Goal: Task Accomplishment & Management: Complete application form

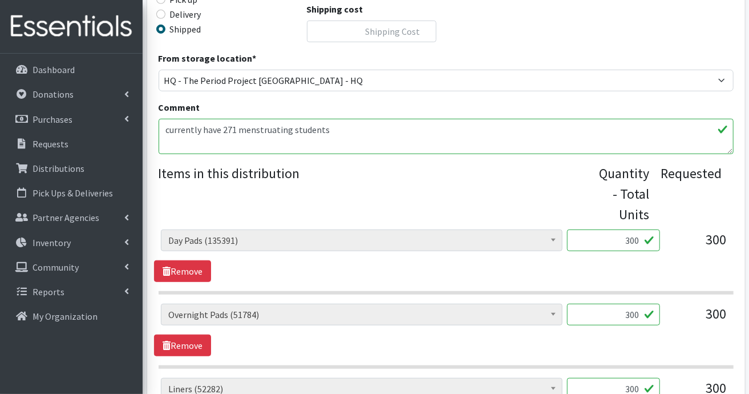
scroll to position [400, 0]
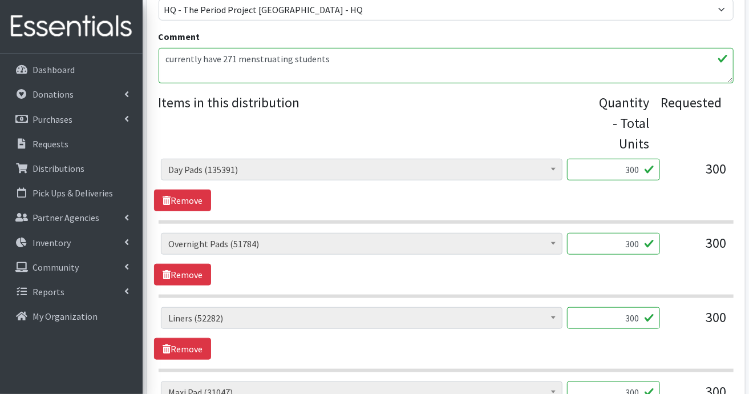
click at [501, 138] on legend "Items in this distribution" at bounding box center [379, 120] width 441 height 57
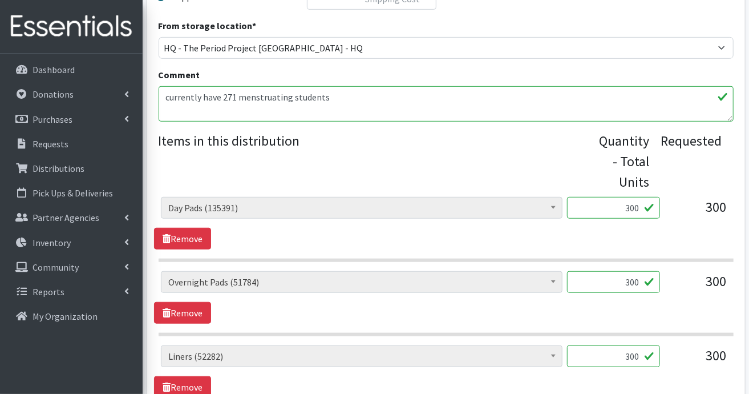
scroll to position [425, 0]
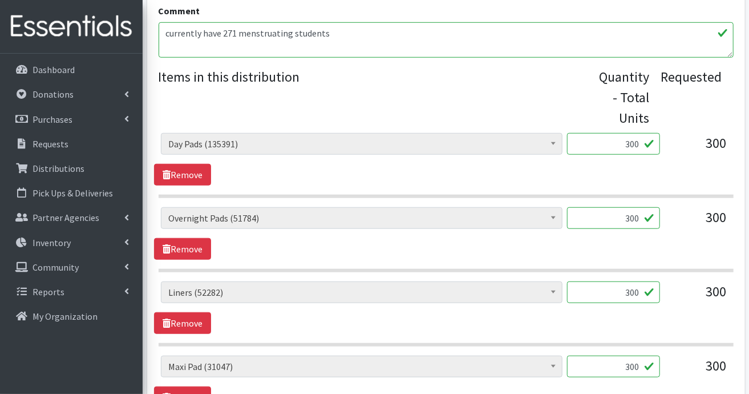
click at [641, 142] on input "300" at bounding box center [613, 144] width 93 height 22
type input "324"
click at [641, 215] on input "300" at bounding box center [613, 218] width 93 height 22
click at [643, 287] on input "300" at bounding box center [613, 292] width 93 height 22
type input "336"
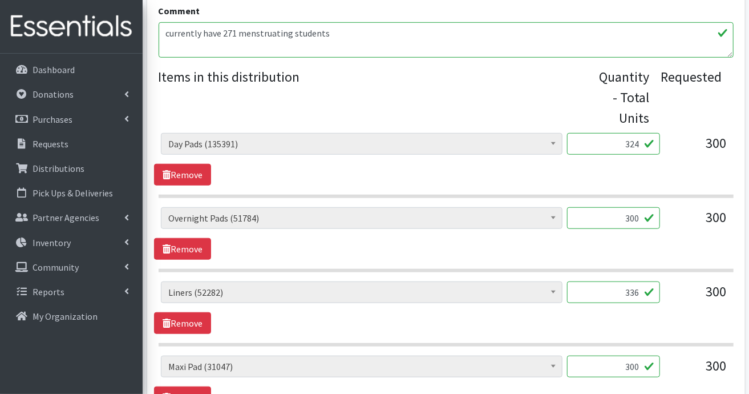
click at [643, 367] on input "300" at bounding box center [613, 367] width 93 height 22
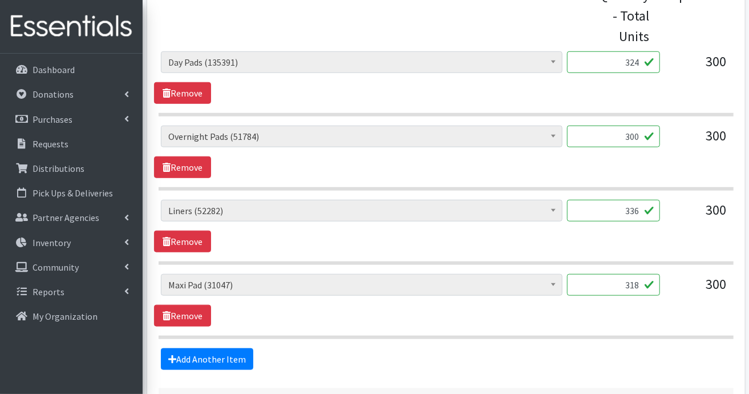
scroll to position [596, 0]
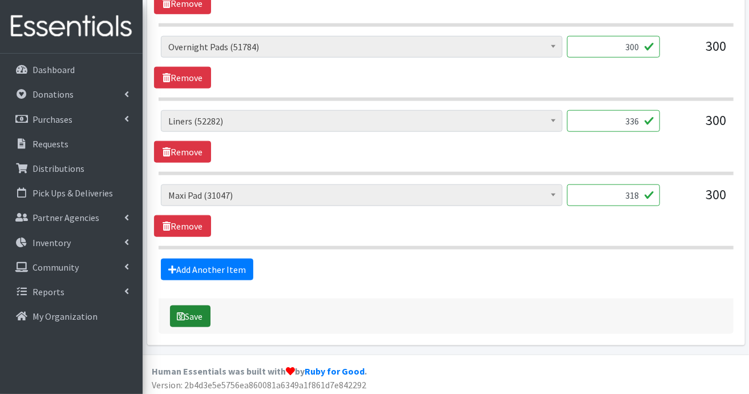
type input "318"
click at [189, 314] on button "Save" at bounding box center [190, 316] width 41 height 22
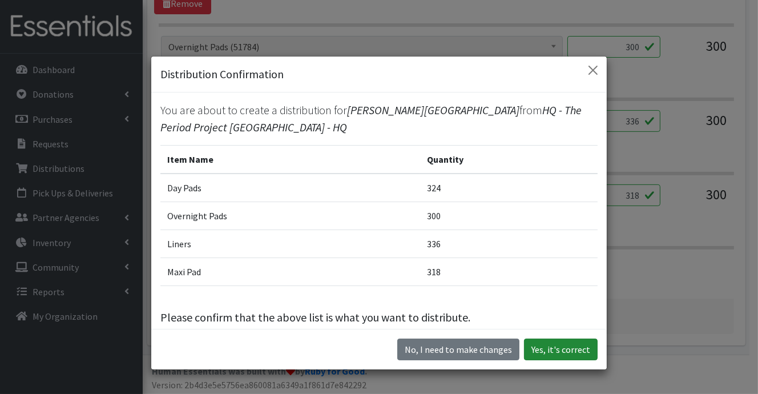
click at [575, 350] on button "Yes, it's correct" at bounding box center [561, 349] width 74 height 22
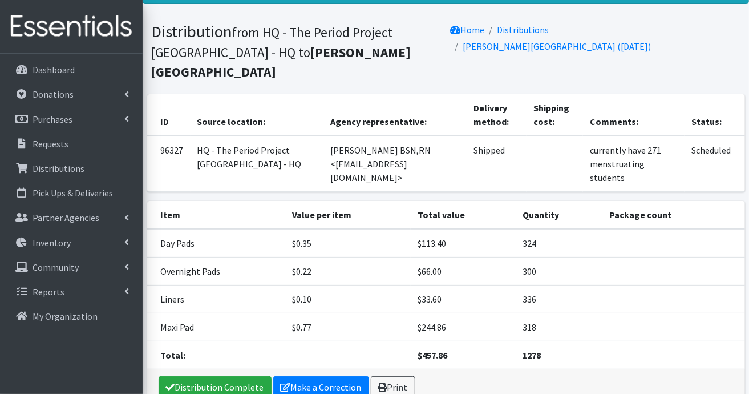
scroll to position [84, 0]
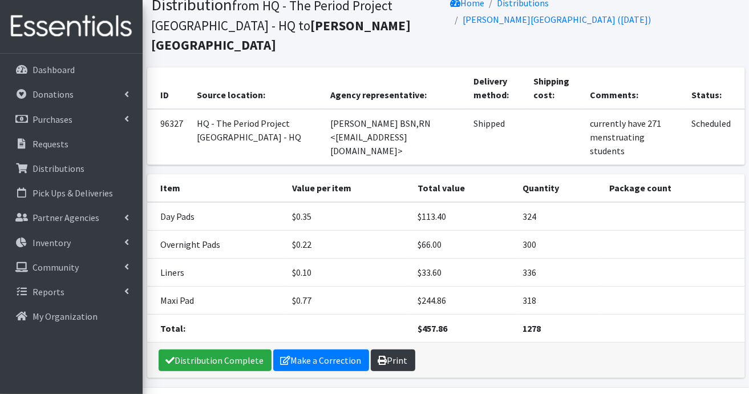
click at [393, 349] on link "Print" at bounding box center [393, 360] width 45 height 22
